Goal: Task Accomplishment & Management: Use online tool/utility

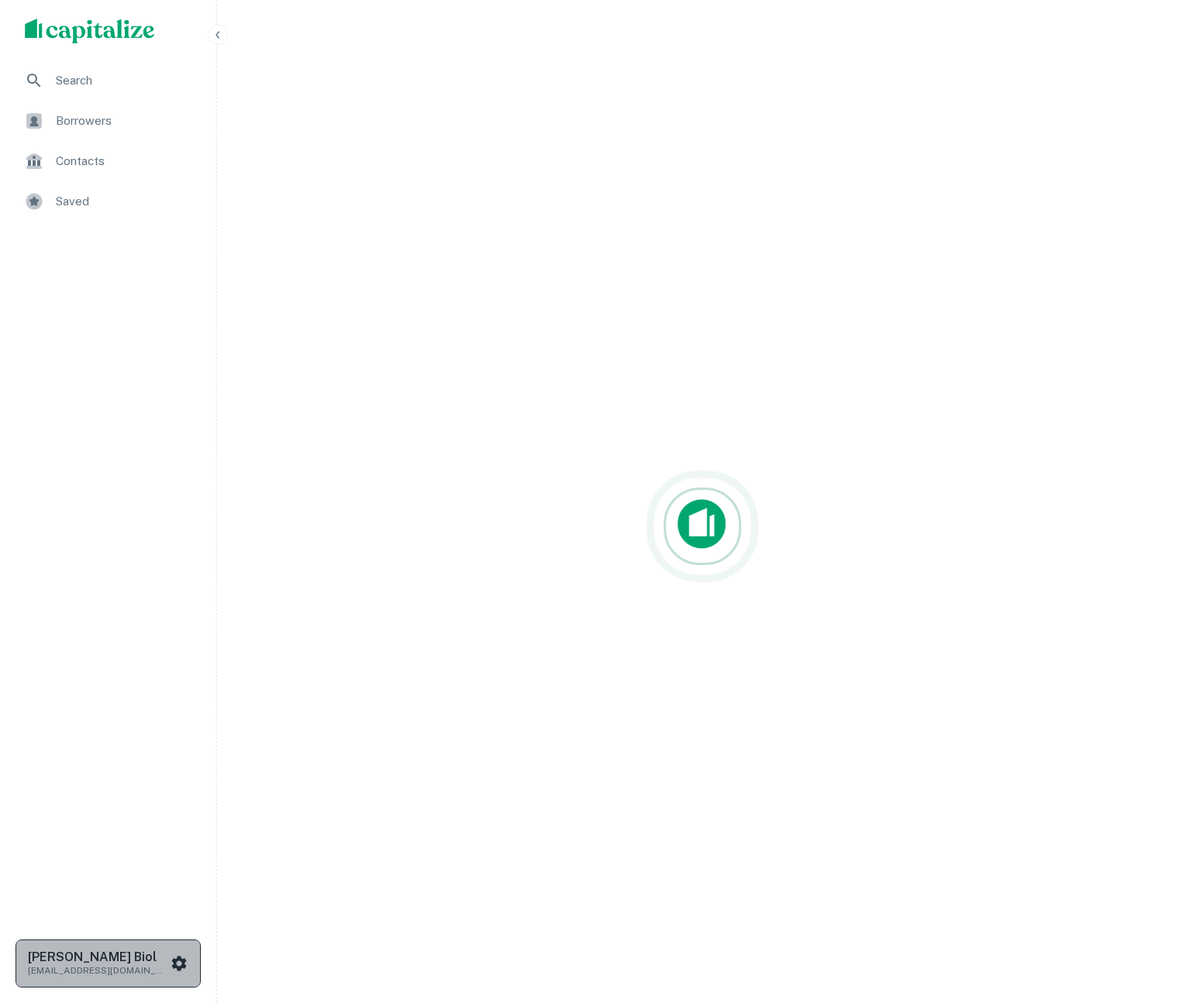
click at [178, 959] on icon "scrollable content" at bounding box center [179, 963] width 15 height 15
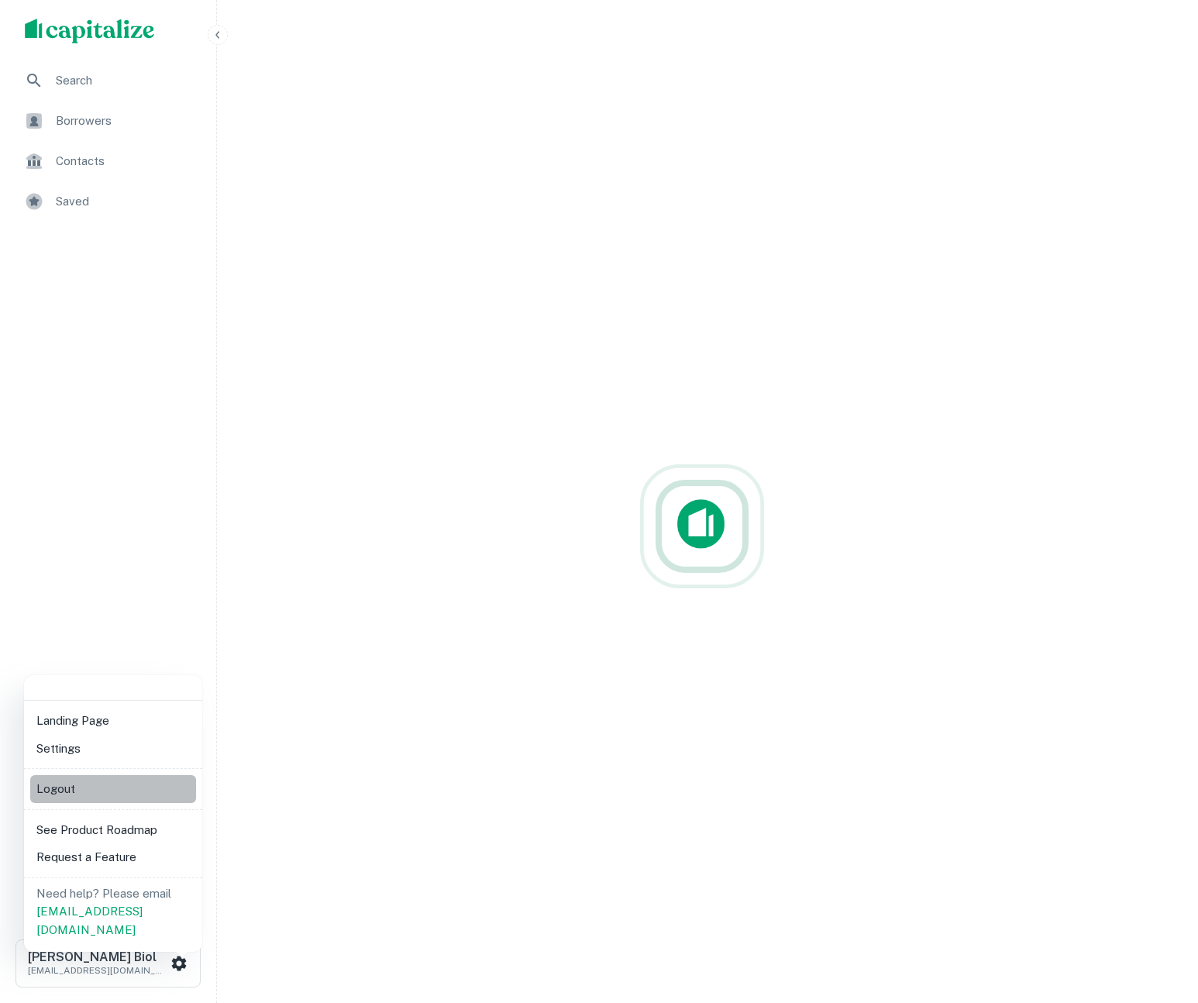
click at [79, 788] on li "Logout" at bounding box center [113, 789] width 166 height 28
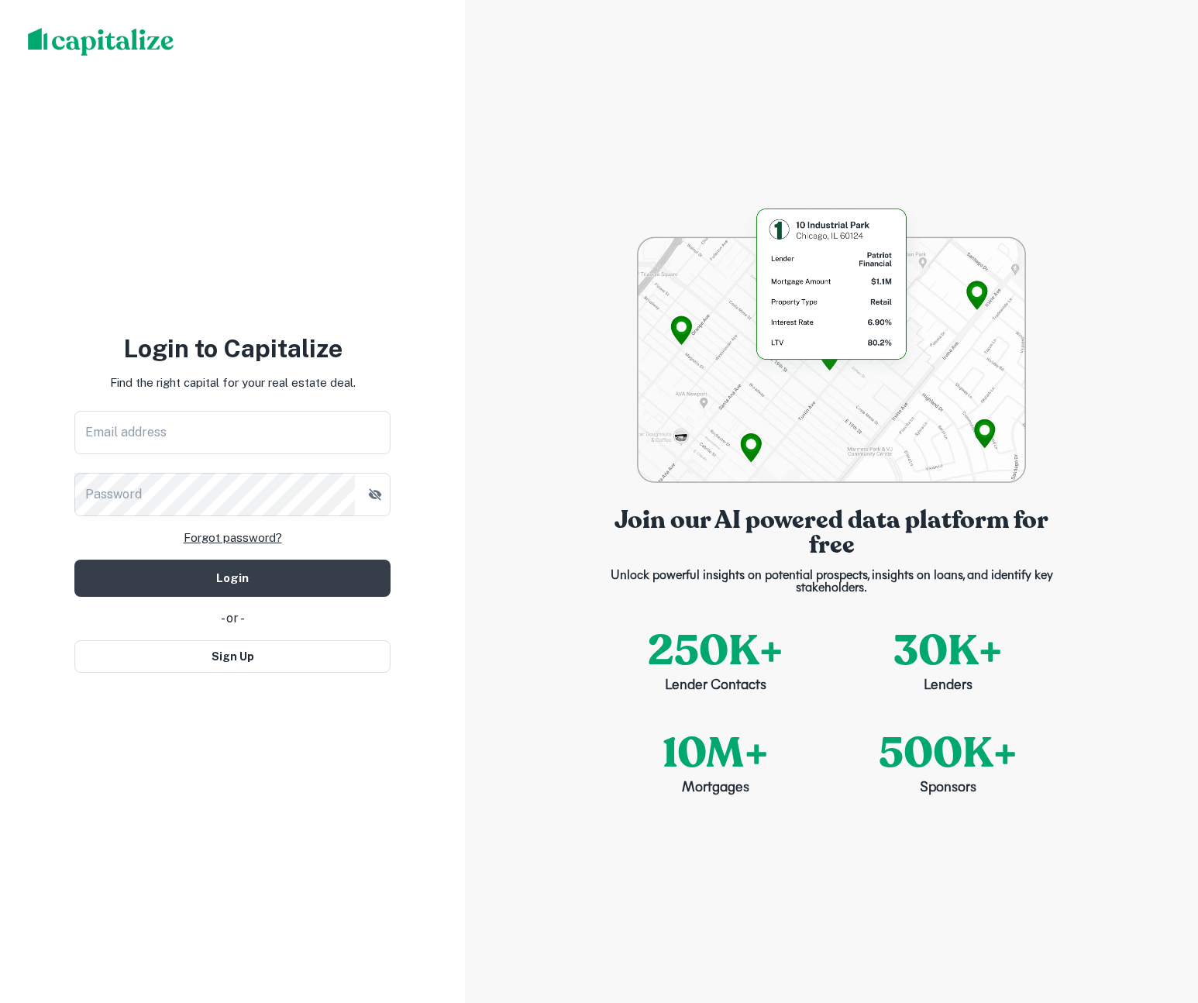
click at [160, 426] on input "Email address" at bounding box center [232, 432] width 316 height 43
type input "**********"
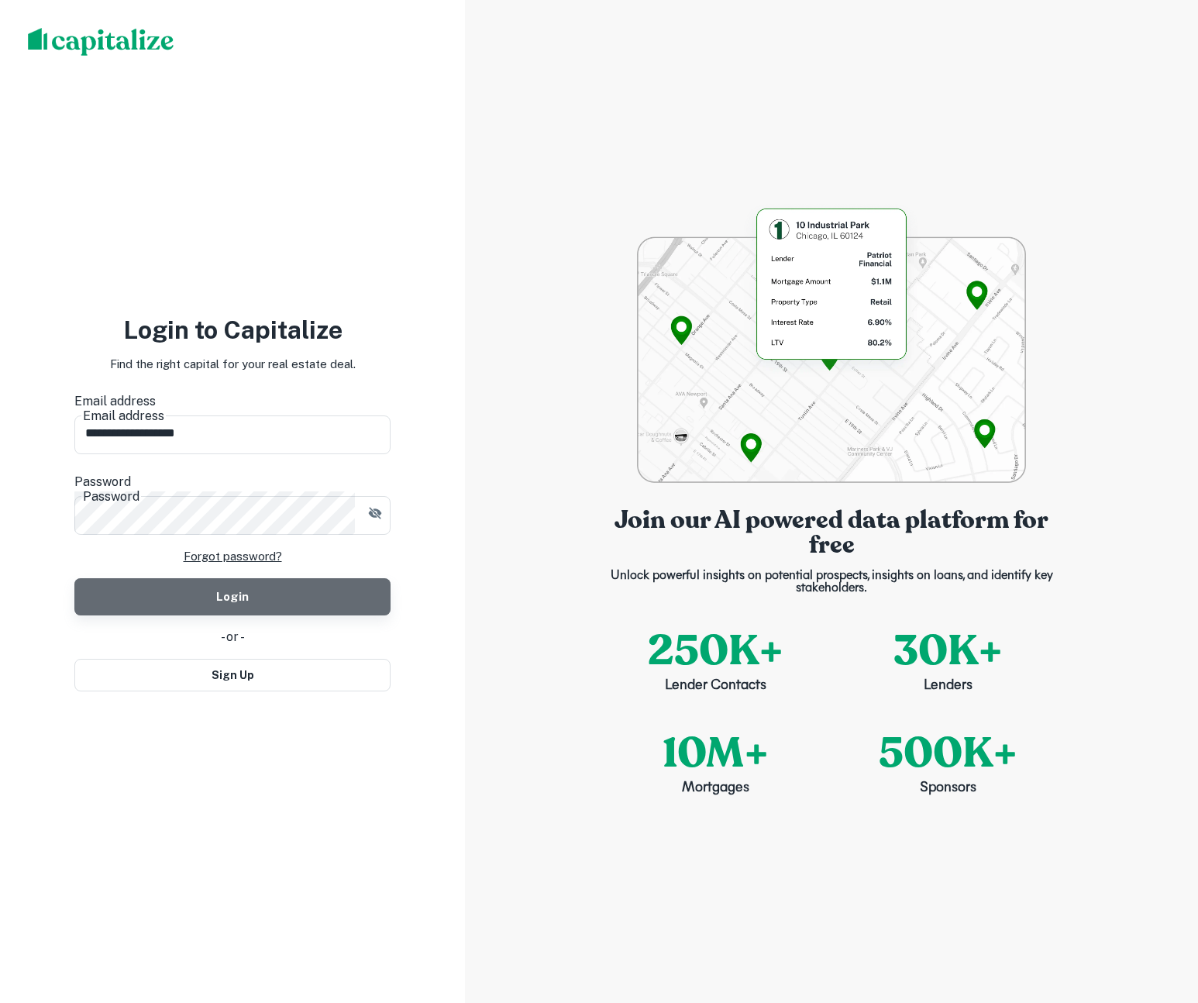
click at [144, 578] on button "Login" at bounding box center [232, 596] width 316 height 37
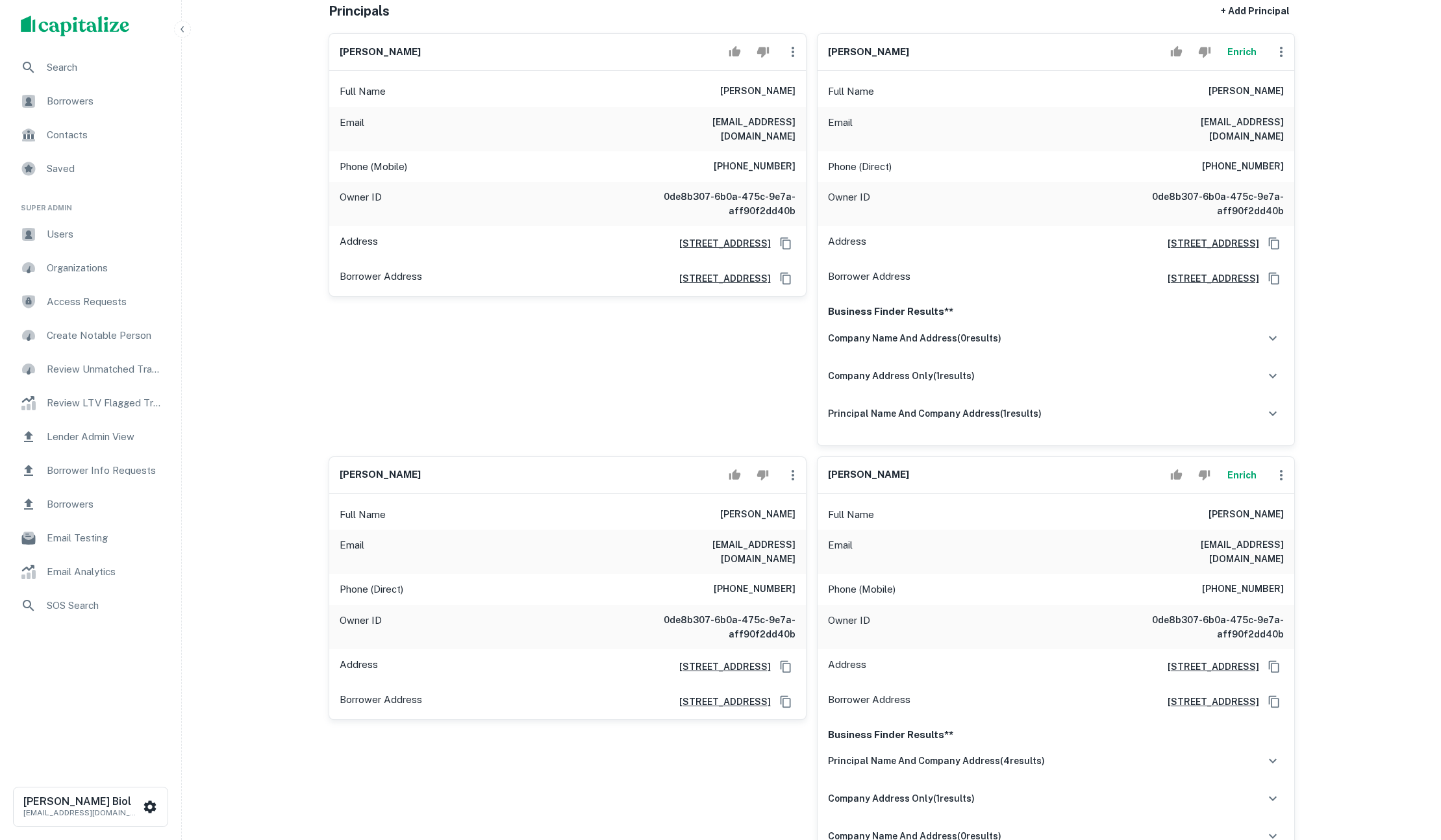
scroll to position [182, 0]
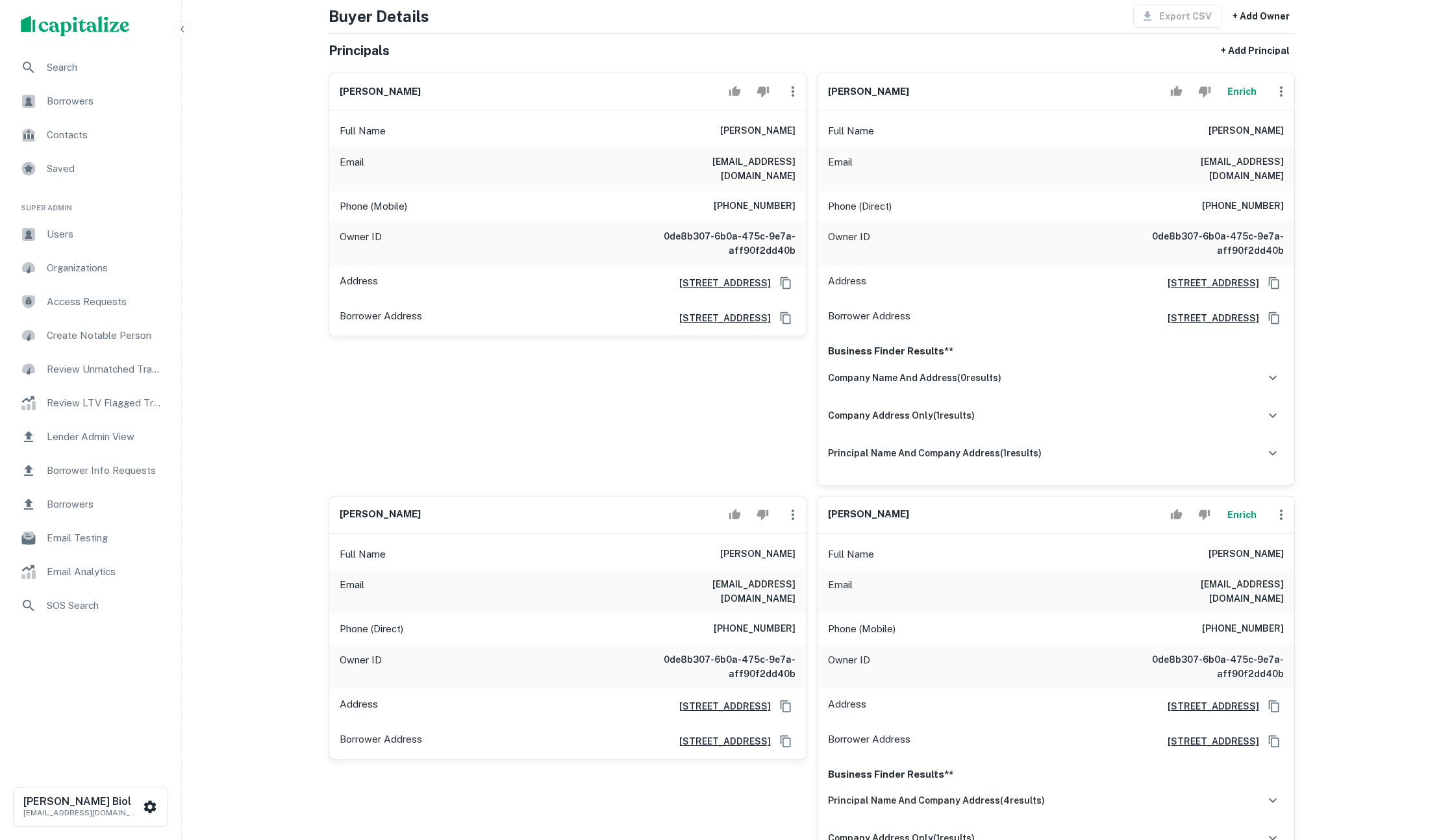
click at [1244, 93] on button "Enrich" at bounding box center [1242, 91] width 42 height 26
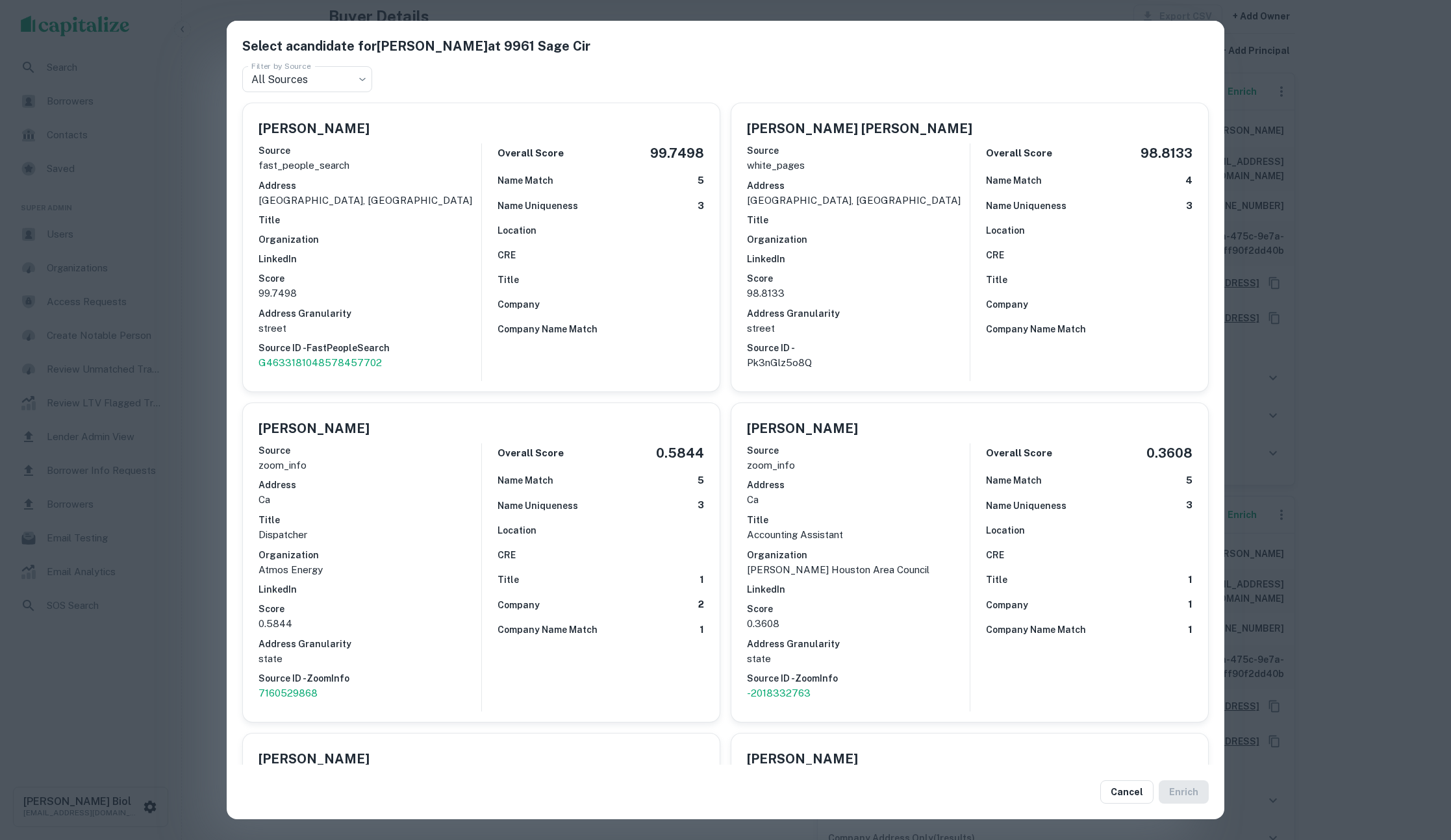
click at [1365, 302] on div "Select a candidate for Judy Bui at 9961 Sage Cir Filter by Source All Sources *…" at bounding box center [726, 420] width 1451 height 840
